Goal: Task Accomplishment & Management: Complete application form

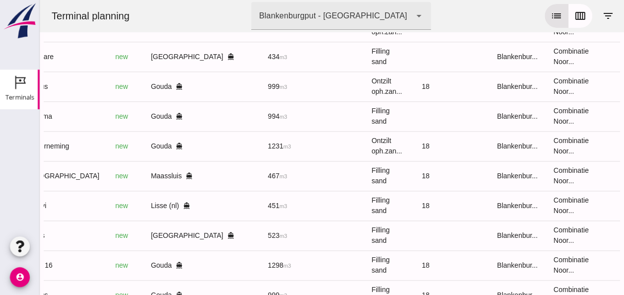
scroll to position [567, 0]
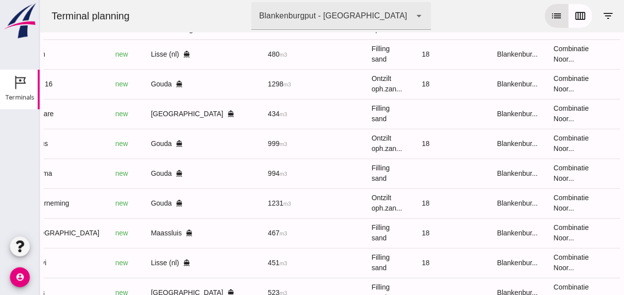
scroll to position [369, 0]
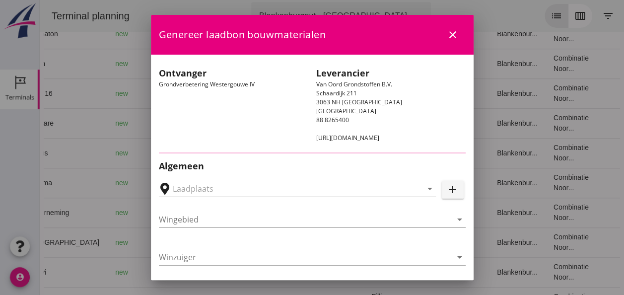
type input "Loswal Fa. J. Bos&Zonen, [GEOGRAPHIC_DATA]"
type input "Taurus"
type input "Rianne"
type input "999"
type input "Ontzilt oph.zand [75] (6120)"
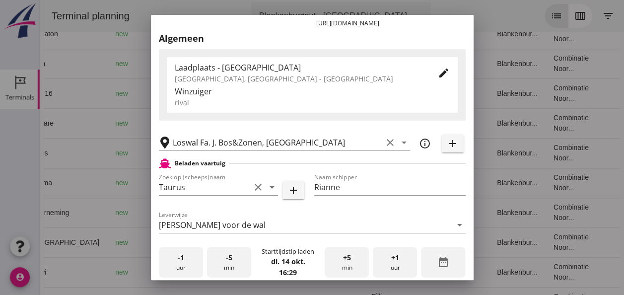
scroll to position [199, 0]
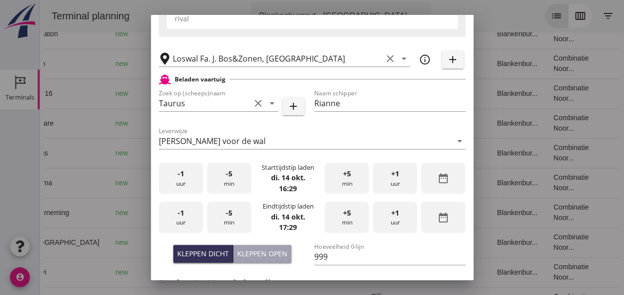
click at [187, 187] on div "-1 uur" at bounding box center [181, 178] width 44 height 31
click at [232, 177] on div "-5 min" at bounding box center [229, 178] width 44 height 31
click at [343, 178] on span "+5" at bounding box center [347, 173] width 8 height 11
click at [188, 217] on div "-1 uur" at bounding box center [181, 217] width 44 height 31
click at [232, 216] on div "-5 min" at bounding box center [229, 217] width 44 height 31
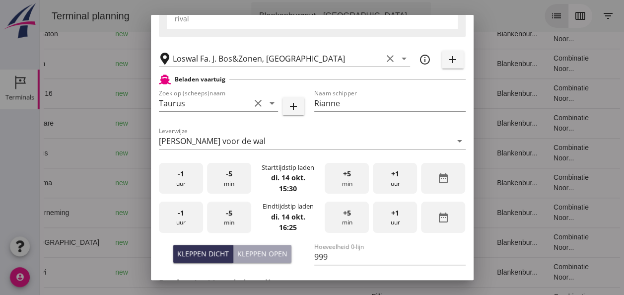
click at [232, 216] on div "-5 min" at bounding box center [229, 217] width 44 height 31
click at [205, 255] on div "Kleppen dicht" at bounding box center [203, 253] width 52 height 10
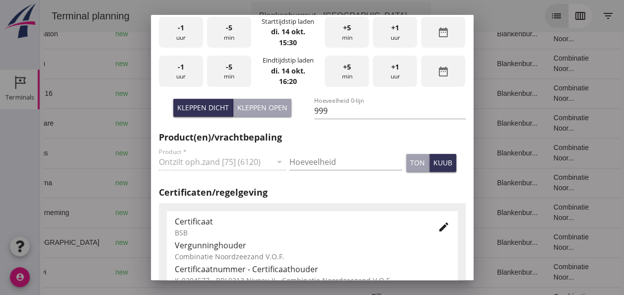
scroll to position [348, 0]
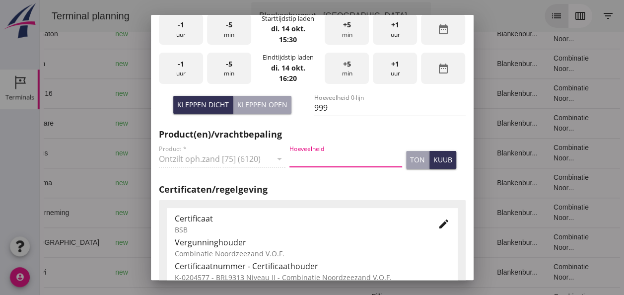
drag, startPoint x: 307, startPoint y: 157, endPoint x: 309, endPoint y: 150, distance: 7.1
click at [307, 153] on input "Hoeveelheid" at bounding box center [346, 159] width 113 height 16
type input "999"
drag, startPoint x: 435, startPoint y: 161, endPoint x: 420, endPoint y: 158, distance: 14.7
click at [434, 161] on div "kuub" at bounding box center [443, 159] width 19 height 10
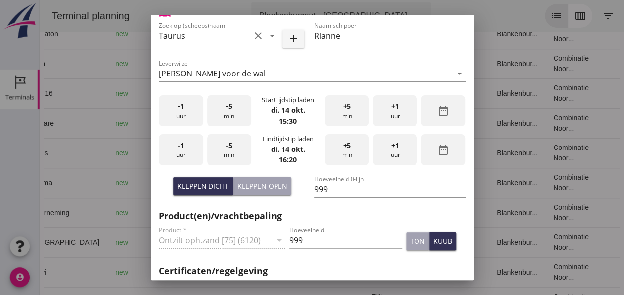
scroll to position [199, 0]
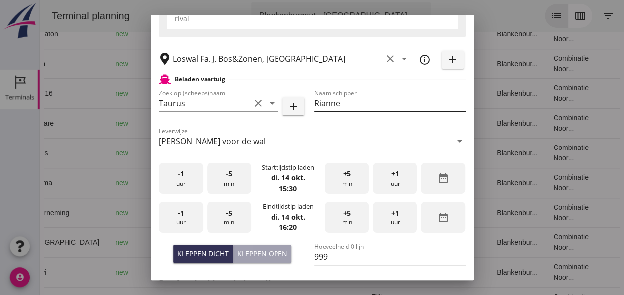
click at [346, 103] on input "Rianne" at bounding box center [389, 103] width 151 height 16
type input "R"
type input "[PERSON_NAME]"
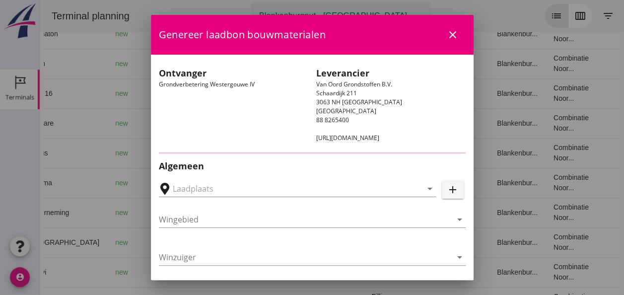
type input "Loswal Fa. J. Bos&Zonen, [GEOGRAPHIC_DATA]"
type input "Taurus"
type input "Rianne"
type input "999"
type input "Ontzilt oph.zand [75] (6120)"
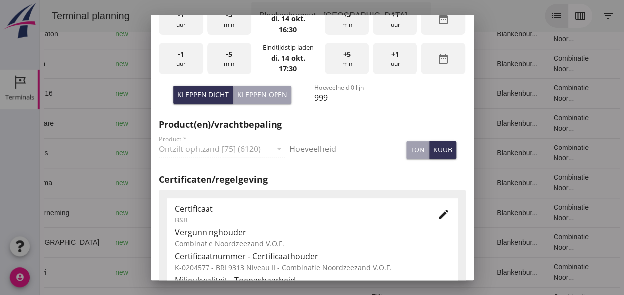
scroll to position [506, 0]
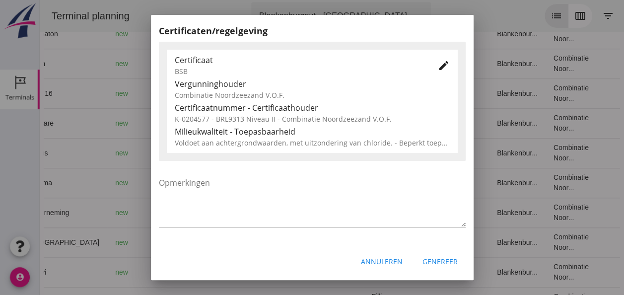
click at [391, 262] on div "Annuleren" at bounding box center [382, 261] width 42 height 10
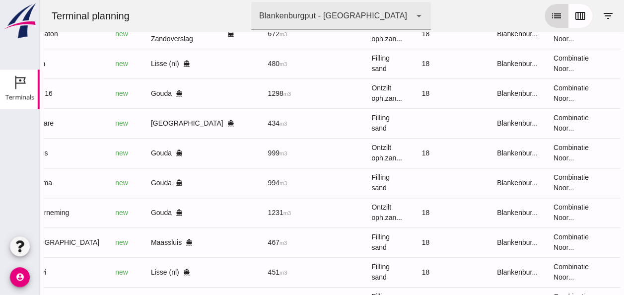
click at [553, 13] on icon "list" at bounding box center [557, 16] width 12 height 12
click at [576, 15] on icon "calendar_view_week" at bounding box center [581, 16] width 12 height 12
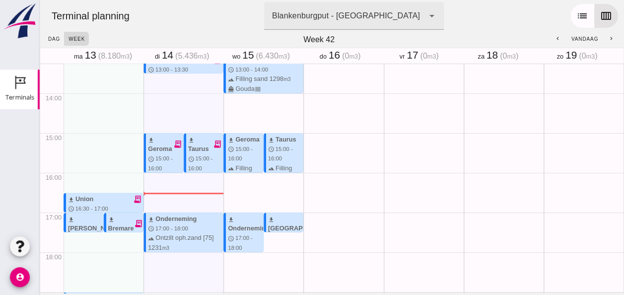
scroll to position [487, 0]
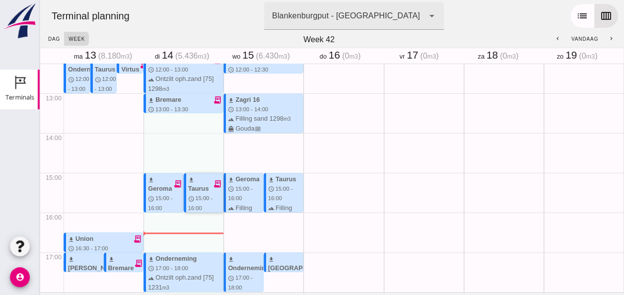
click at [213, 183] on icon "receipt_long" at bounding box center [217, 183] width 9 height 9
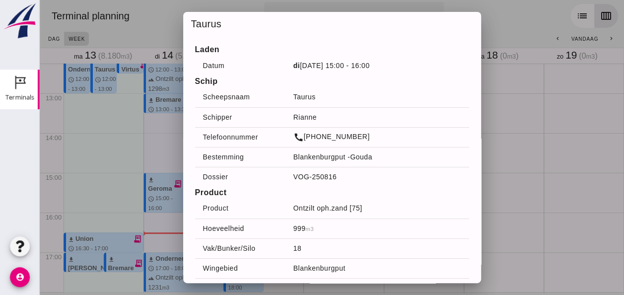
scroll to position [53, 0]
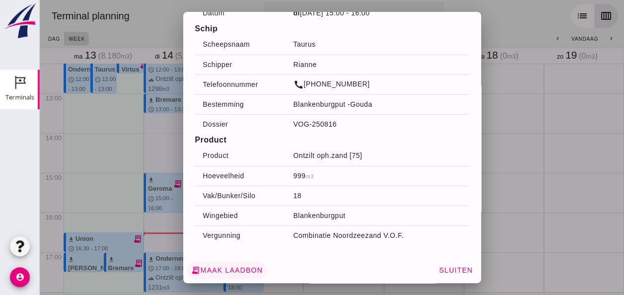
click at [233, 270] on span "receipt_long Maak laadbon" at bounding box center [227, 270] width 72 height 9
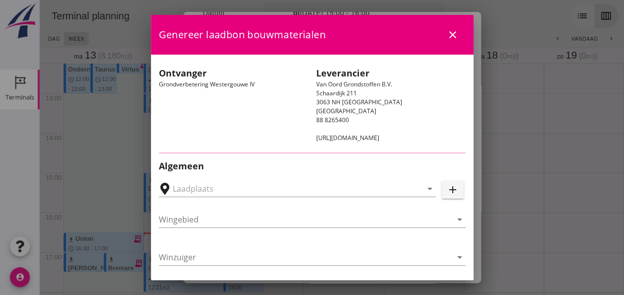
type input "Loswal Fa. J. Bos&Zonen, [GEOGRAPHIC_DATA]"
type input "Taurus"
type input "Rianne"
type input "999"
type input "Ontzilt oph.zand [75] (6120)"
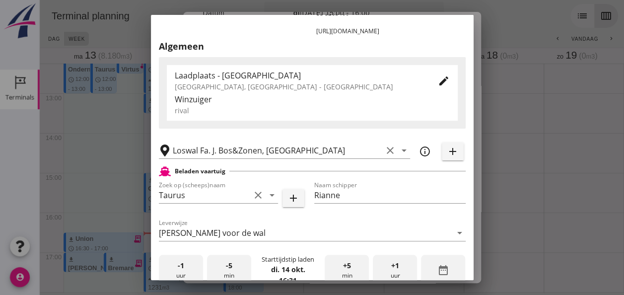
scroll to position [149, 0]
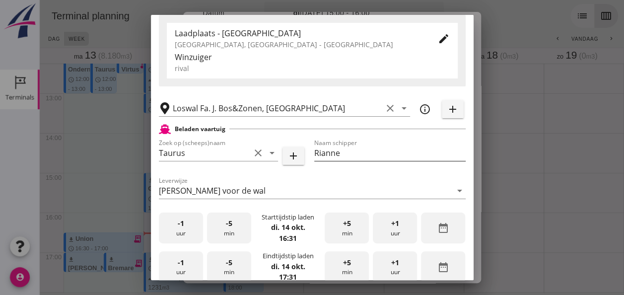
click at [340, 153] on input "Rianne" at bounding box center [389, 153] width 151 height 16
type input "R"
type input "[PERSON_NAME]"
click at [180, 224] on span "-1" at bounding box center [181, 223] width 6 height 11
click at [224, 229] on div "-5 min" at bounding box center [229, 228] width 44 height 31
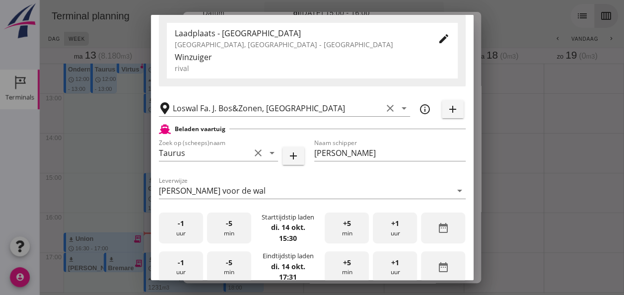
scroll to position [248, 0]
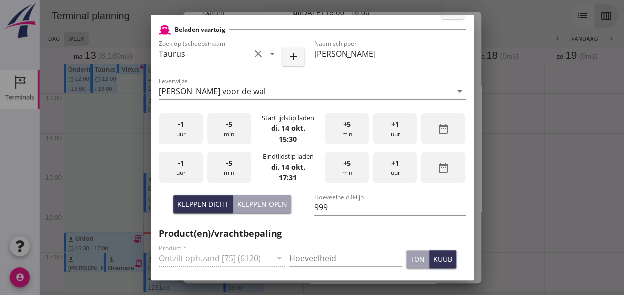
click at [182, 164] on span "-1" at bounding box center [181, 163] width 6 height 11
click at [235, 169] on div "-5 min" at bounding box center [229, 167] width 44 height 31
click at [202, 202] on div "Kleppen dicht" at bounding box center [203, 204] width 52 height 10
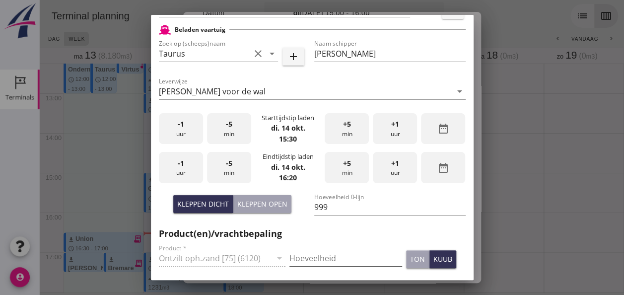
click at [302, 255] on input "Hoeveelheid" at bounding box center [346, 258] width 113 height 16
type input "999"
click at [434, 258] on div "kuub" at bounding box center [443, 259] width 19 height 10
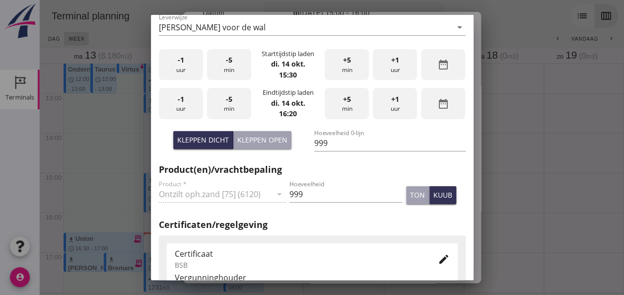
scroll to position [348, 0]
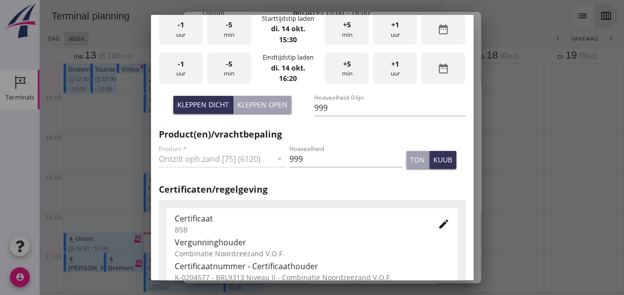
click at [438, 224] on icon "edit" at bounding box center [444, 224] width 12 height 12
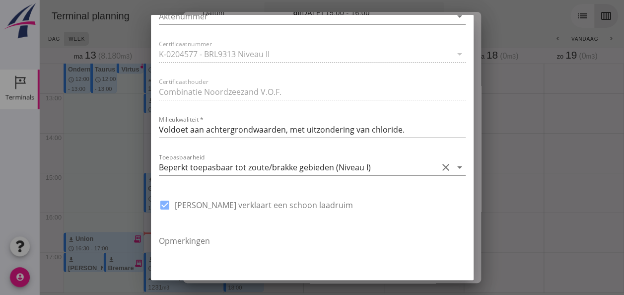
scroll to position [695, 0]
click at [454, 168] on icon "arrow_drop_down" at bounding box center [460, 166] width 12 height 12
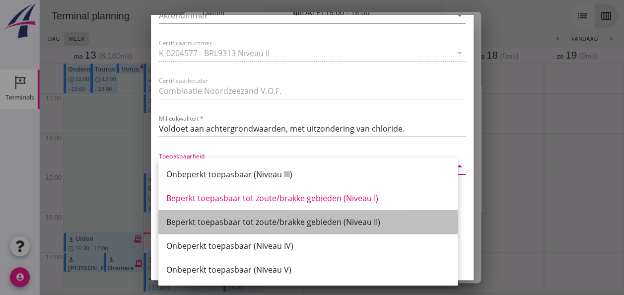
click at [368, 224] on div "Beperkt toepasbaar tot zoute/brakke gebieden (Niveau II)" at bounding box center [308, 222] width 284 height 12
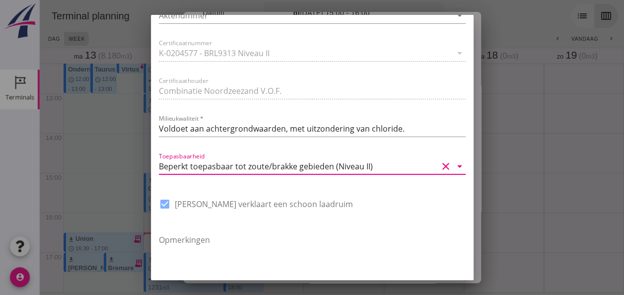
scroll to position [753, 0]
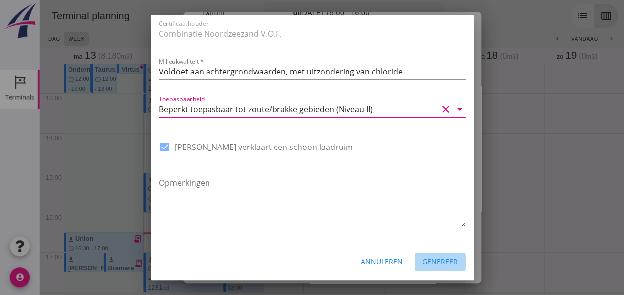
click at [434, 260] on div "Genereer" at bounding box center [440, 261] width 35 height 10
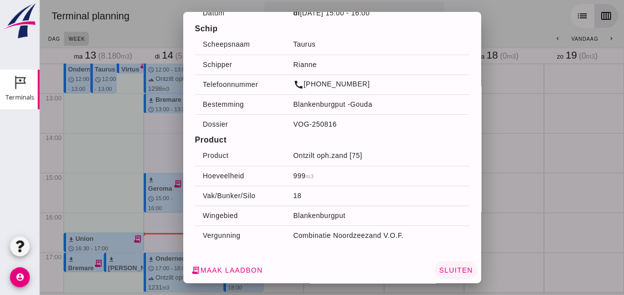
click at [443, 272] on span "Sluiten" at bounding box center [456, 270] width 34 height 8
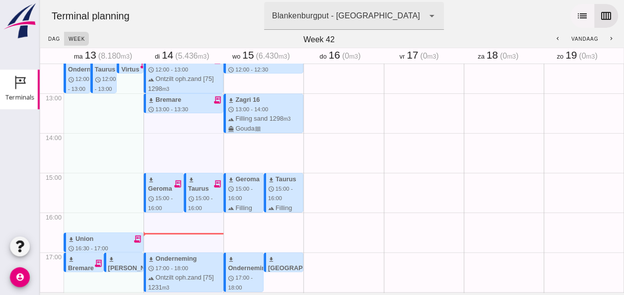
click at [577, 14] on icon "list" at bounding box center [583, 16] width 12 height 12
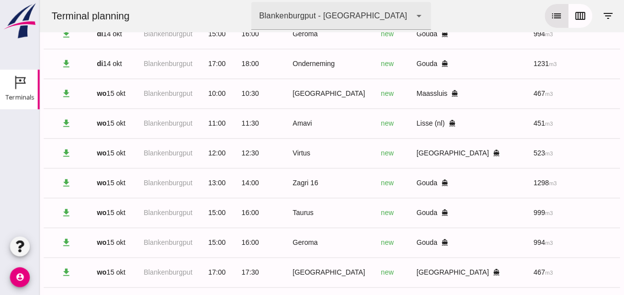
scroll to position [567, 0]
